Goal: Transaction & Acquisition: Purchase product/service

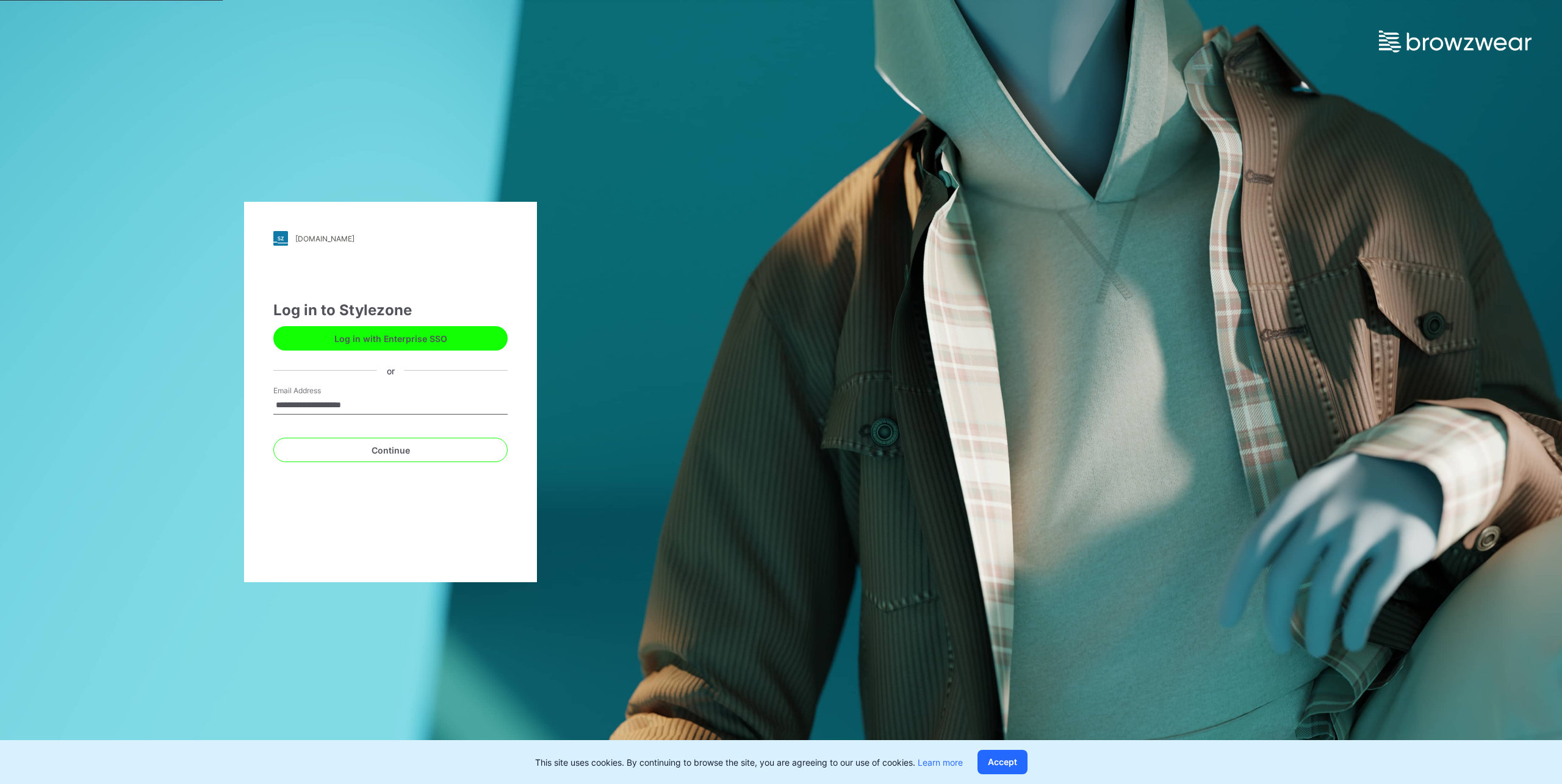
type input "**********"
click at [273, 438] on button "Continue" at bounding box center [390, 450] width 234 height 24
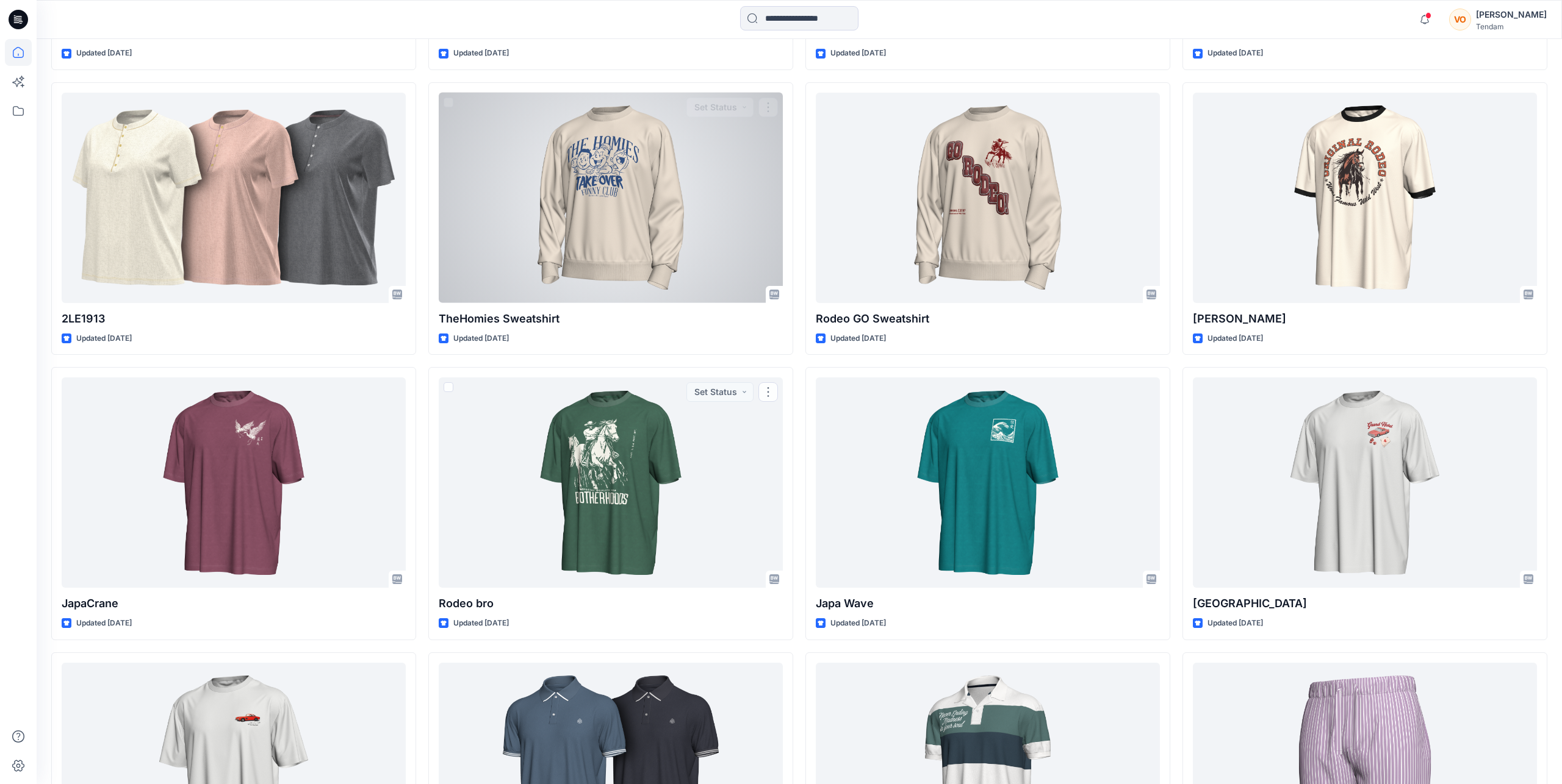
scroll to position [6858, 0]
